Goal: Task Accomplishment & Management: Use online tool/utility

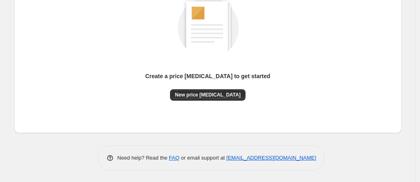
scroll to position [114, 0]
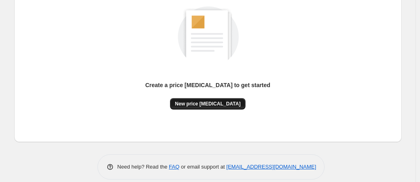
click at [231, 106] on span "New price [MEDICAL_DATA]" at bounding box center [208, 104] width 66 height 7
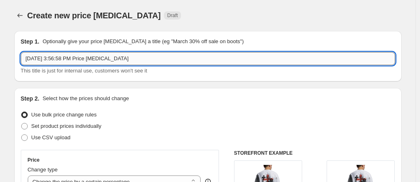
click at [142, 61] on input "[DATE] 3:56:58 PM Price [MEDICAL_DATA]" at bounding box center [208, 58] width 375 height 13
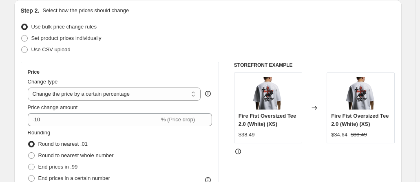
scroll to position [89, 0]
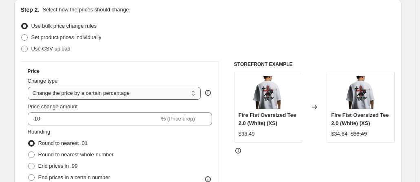
click at [167, 94] on select "Change the price to a certain amount Change the price by a certain amount Chang…" at bounding box center [114, 93] width 173 height 13
select select "to"
click at [29, 87] on select "Change the price to a certain amount Change the price by a certain amount Chang…" at bounding box center [114, 93] width 173 height 13
type input "80.00"
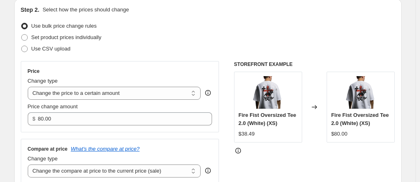
click at [152, 77] on div "Change type" at bounding box center [114, 81] width 173 height 8
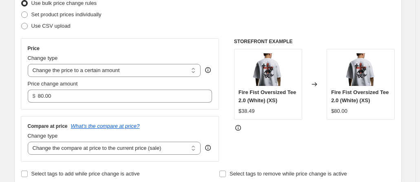
scroll to position [120, 0]
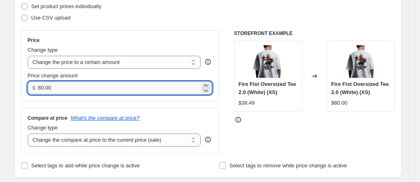
click at [105, 92] on input "80.00" at bounding box center [119, 88] width 162 height 13
click at [142, 62] on select "Change the price to a certain amount Change the price by a certain amount Chang…" at bounding box center [114, 62] width 173 height 13
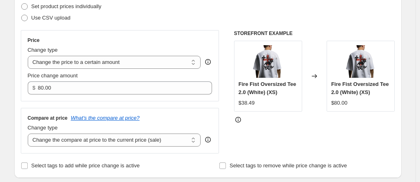
click at [158, 49] on div "Change type" at bounding box center [114, 50] width 173 height 8
click at [157, 141] on select "Change the compare at price to the current price (sale) Change the compare at p…" at bounding box center [114, 140] width 173 height 13
select select "to"
click at [29, 134] on select "Change the compare at price to the current price (sale) Change the compare at p…" at bounding box center [114, 140] width 173 height 13
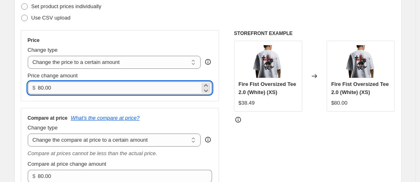
click at [57, 88] on input "80.00" at bounding box center [119, 88] width 162 height 13
type input "34.99"
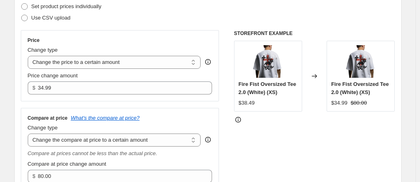
click at [113, 102] on div "Price Change type Change the price to a certain amount Change the price by a ce…" at bounding box center [120, 110] width 199 height 160
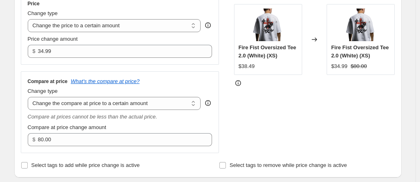
scroll to position [158, 0]
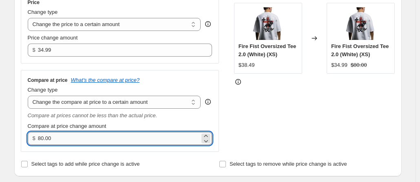
click at [65, 140] on input "80.00" at bounding box center [119, 138] width 162 height 13
click at [27, 163] on input "Select tags to add while price change is active" at bounding box center [24, 164] width 7 height 7
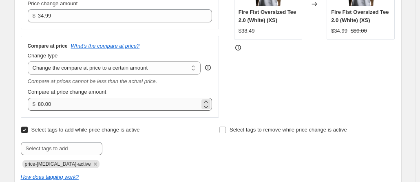
scroll to position [202, 0]
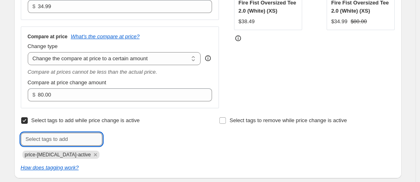
click at [57, 139] on input "text" at bounding box center [62, 139] width 82 height 13
click at [55, 128] on div "Select tags to add while price change is active Submit price-[MEDICAL_DATA]-act…" at bounding box center [109, 137] width 176 height 44
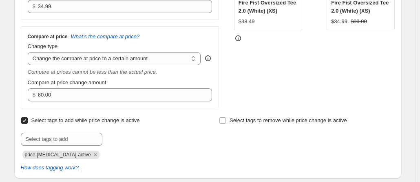
click at [27, 118] on input "Select tags to add while price change is active" at bounding box center [24, 121] width 7 height 7
checkbox input "false"
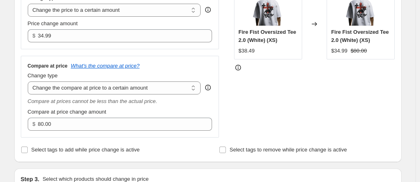
scroll to position [156, 0]
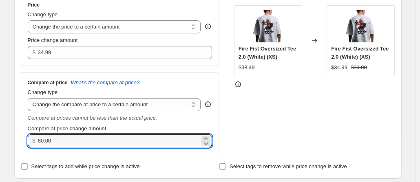
drag, startPoint x: 84, startPoint y: 144, endPoint x: 25, endPoint y: 148, distance: 59.3
click at [25, 148] on div "Compare at price What's the compare at price? Change type Change the compare at…" at bounding box center [120, 114] width 199 height 82
type input "48.00"
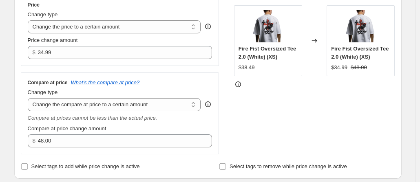
click at [158, 159] on div "Step 2. Select how the prices should change Use bulk price change rules Set pro…" at bounding box center [208, 55] width 375 height 233
click at [173, 104] on select "Change the compare at price to the current price (sale) Change the compare at p…" at bounding box center [114, 104] width 173 height 13
select select "remove"
click at [29, 98] on select "Change the compare at price to the current price (sale) Change the compare at p…" at bounding box center [114, 104] width 173 height 13
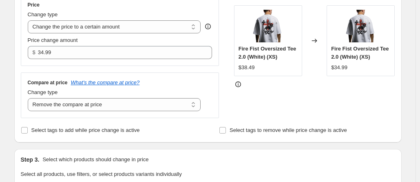
click at [217, 90] on div "Compare at price What's the compare at price? Change type Change the compare at…" at bounding box center [120, 96] width 199 height 46
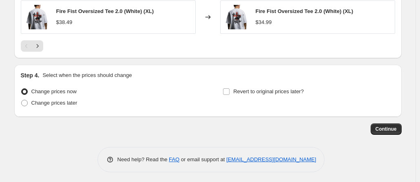
scroll to position [555, 0]
click at [387, 128] on span "Continue" at bounding box center [386, 129] width 21 height 7
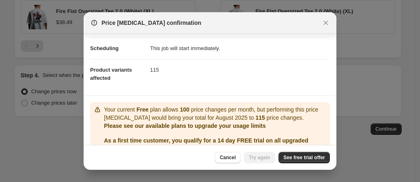
scroll to position [101, 0]
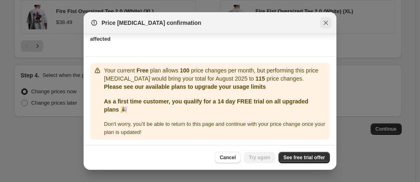
click at [322, 22] on icon "Close" at bounding box center [326, 23] width 8 height 8
